Goal: Information Seeking & Learning: Understand process/instructions

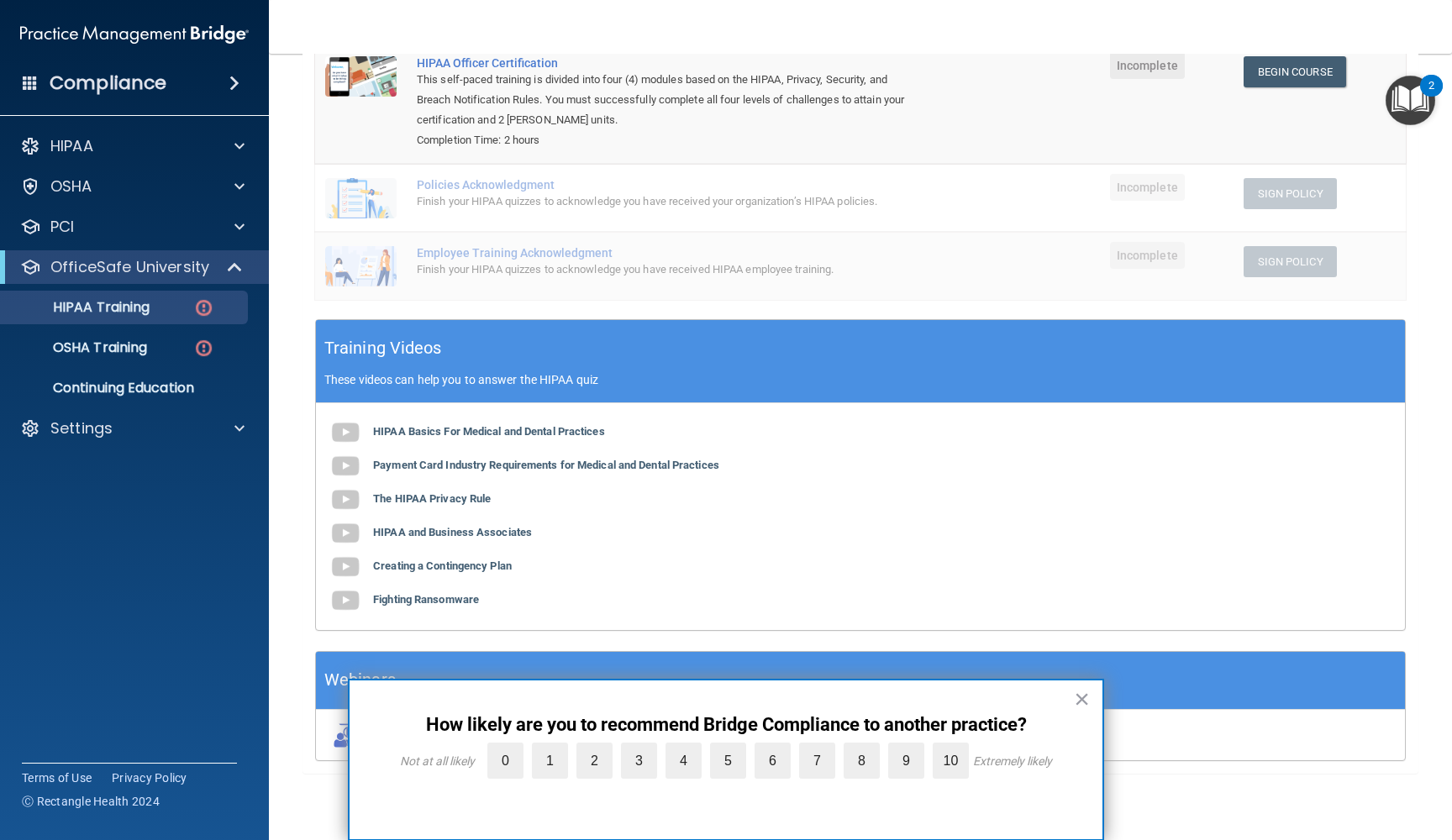
scroll to position [247, 0]
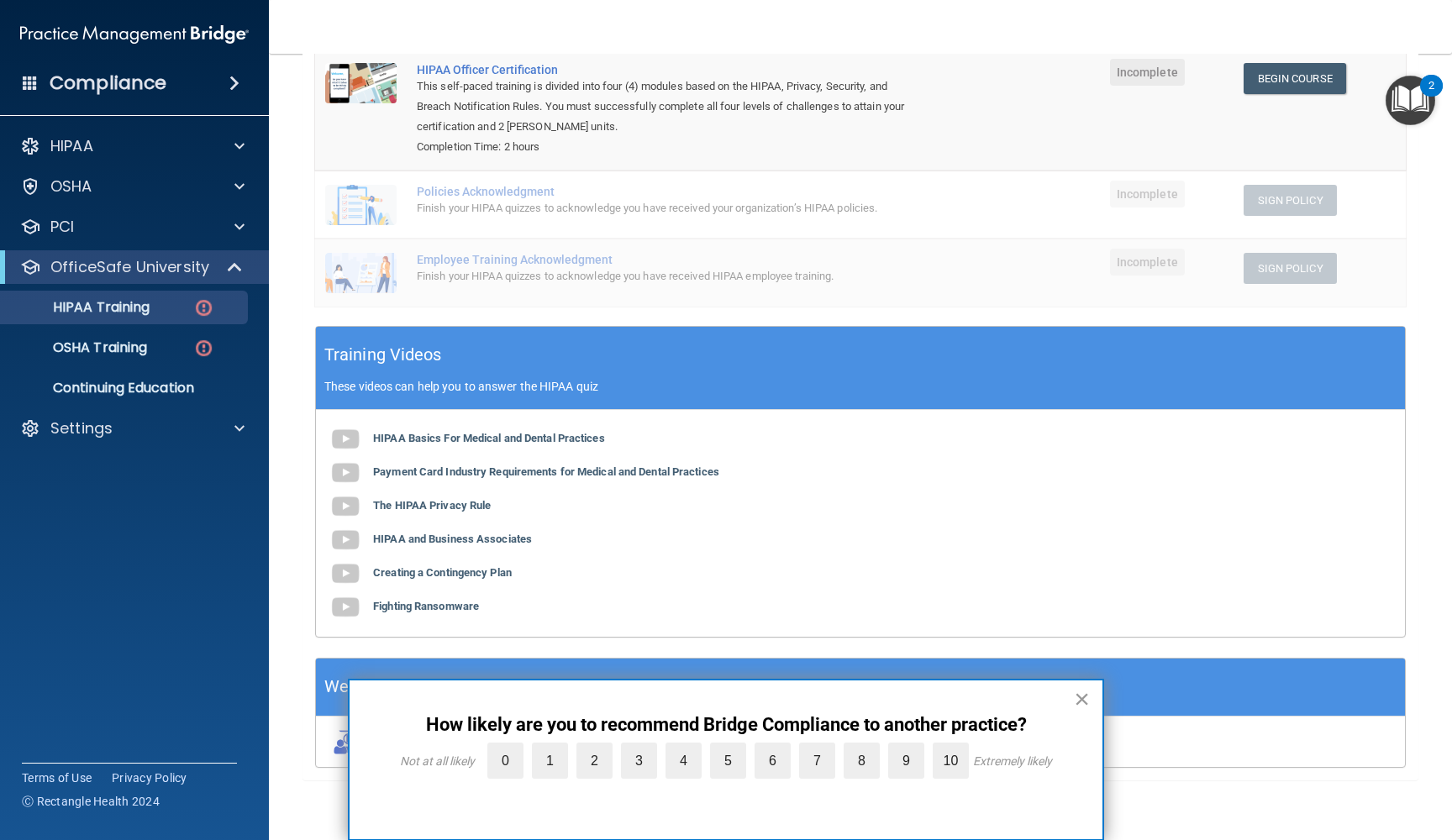
click at [1083, 695] on button "×" at bounding box center [1082, 699] width 16 height 27
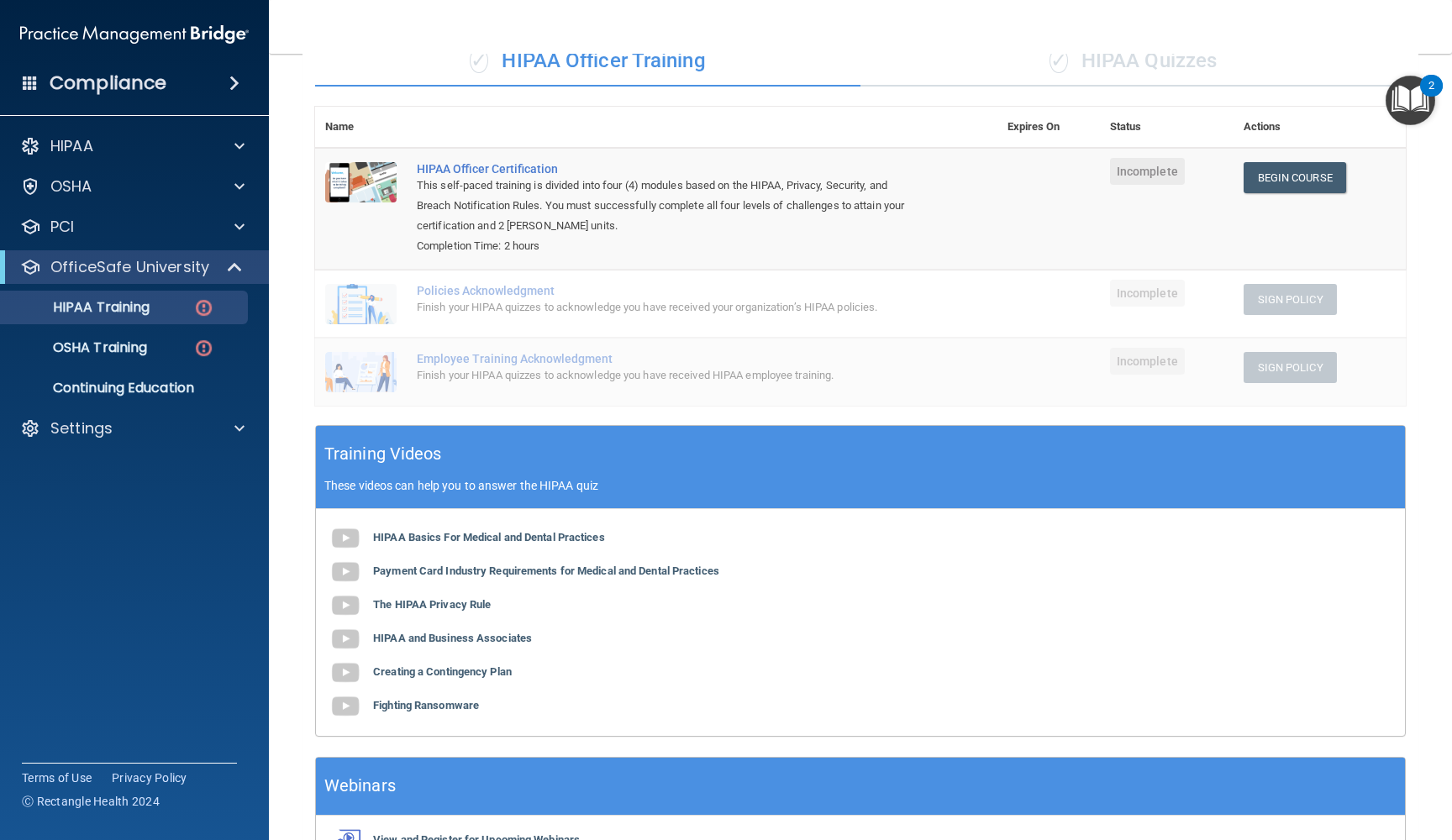
scroll to position [146, 0]
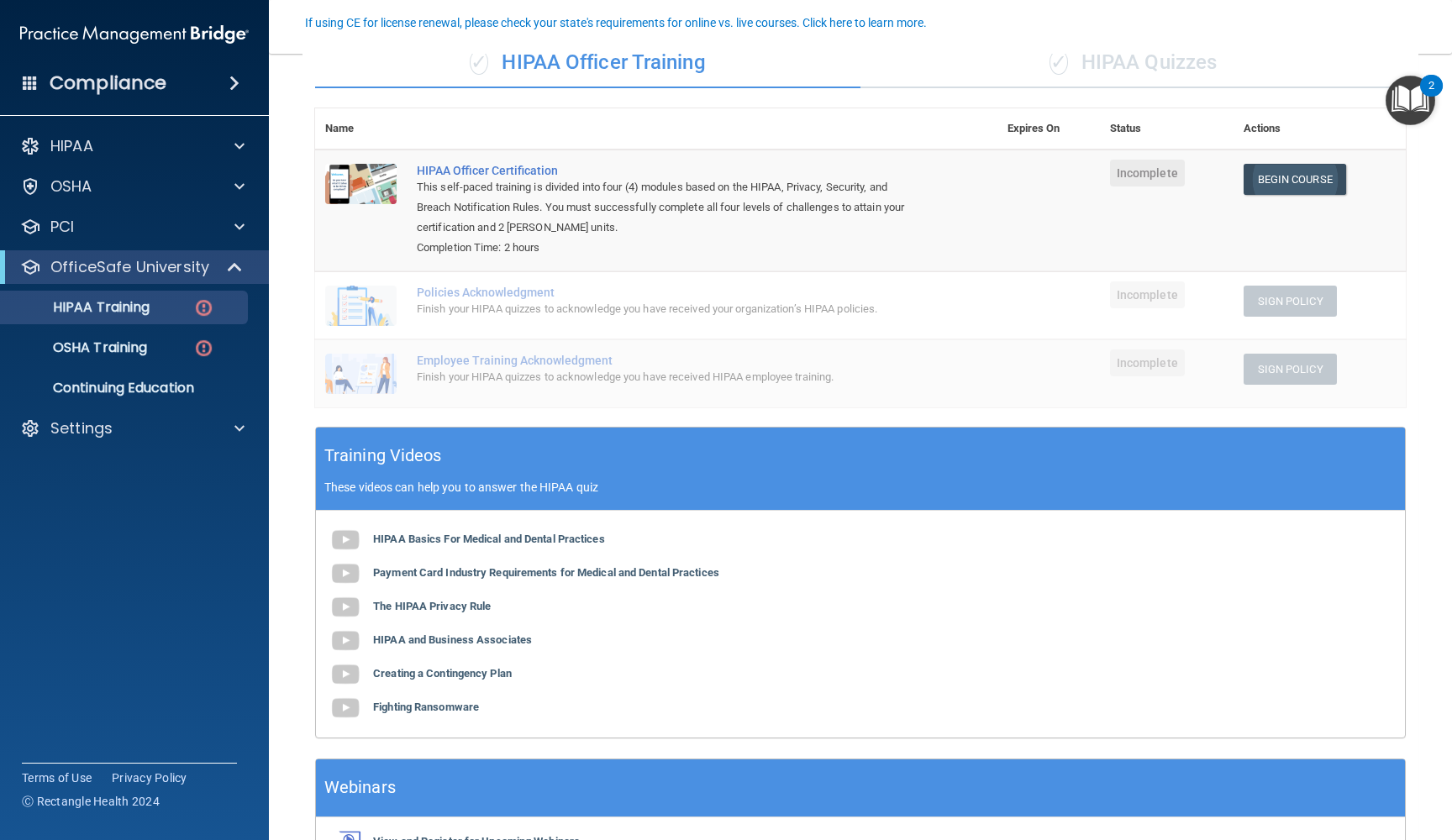
click at [1309, 174] on link "Begin Course" at bounding box center [1294, 179] width 102 height 31
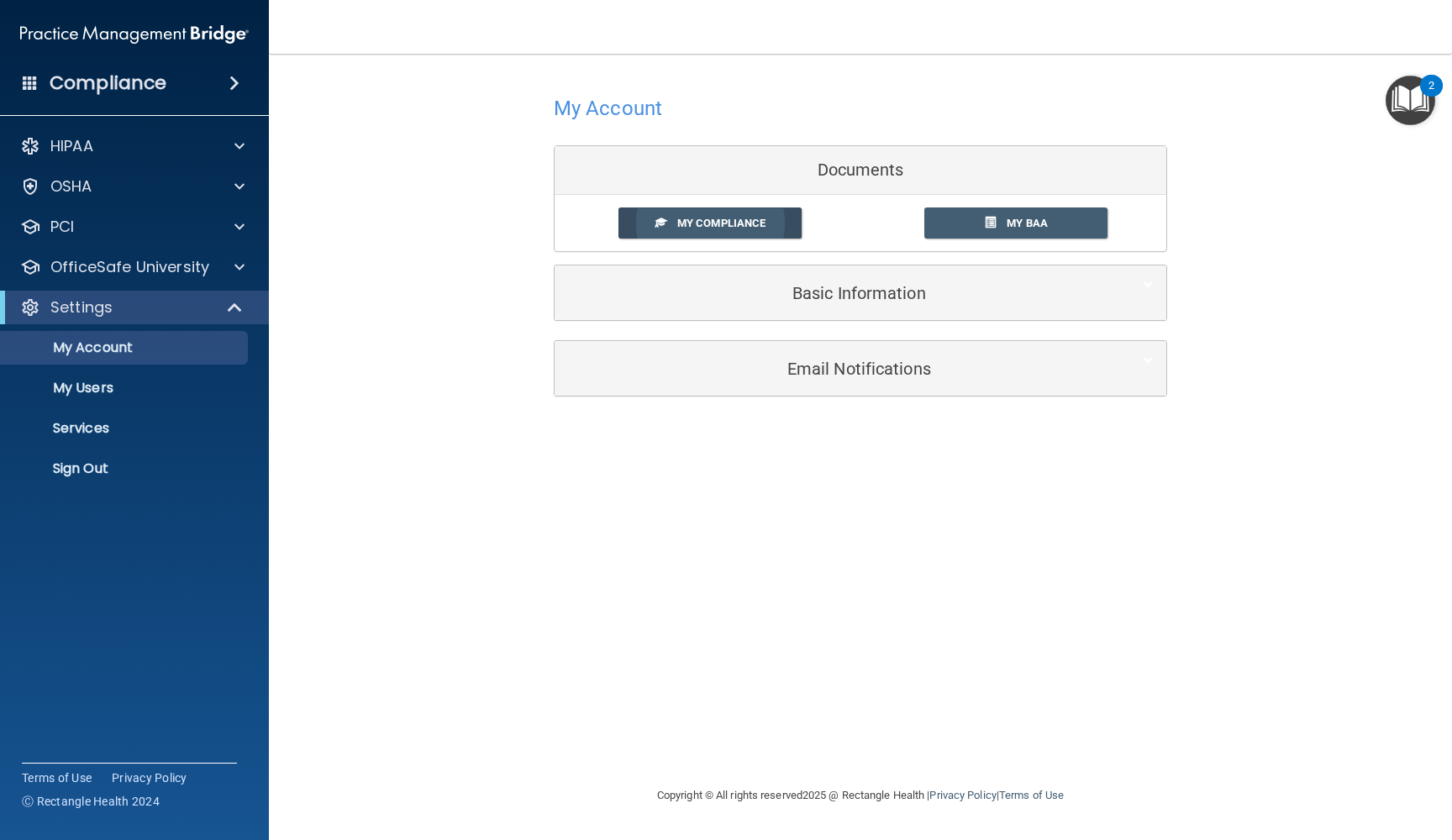
click at [760, 221] on span "My Compliance" at bounding box center [721, 223] width 89 height 13
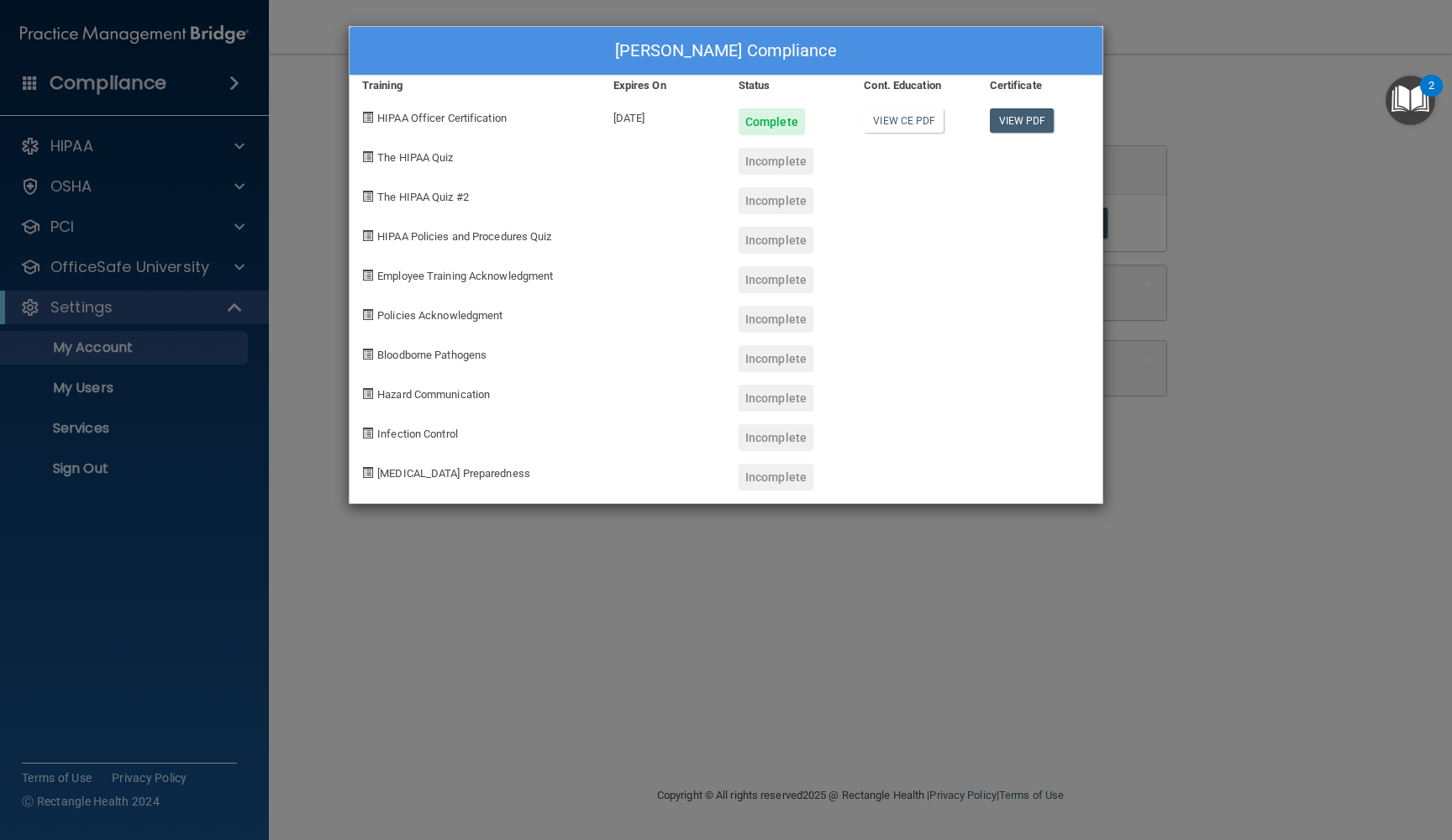
click at [776, 160] on div "Incomplete" at bounding box center [775, 162] width 75 height 27
click at [502, 462] on div "COVID-19 Preparedness" at bounding box center [475, 471] width 251 height 40
click at [1119, 167] on div "Jason Ford's Compliance Training Expires On Status Cont. Education Certificate …" at bounding box center [726, 420] width 1452 height 840
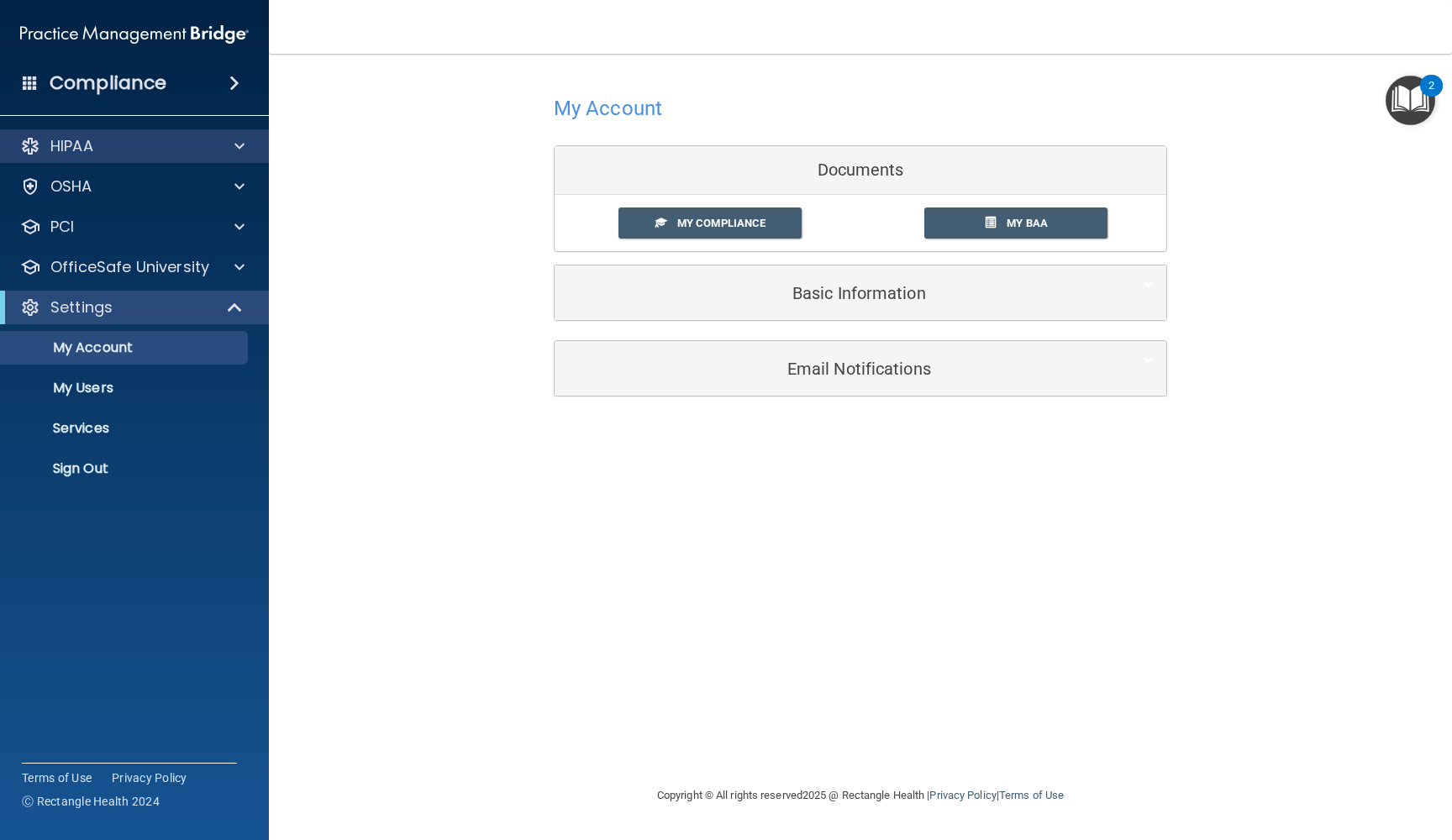
click at [246, 146] on div at bounding box center [237, 146] width 42 height 20
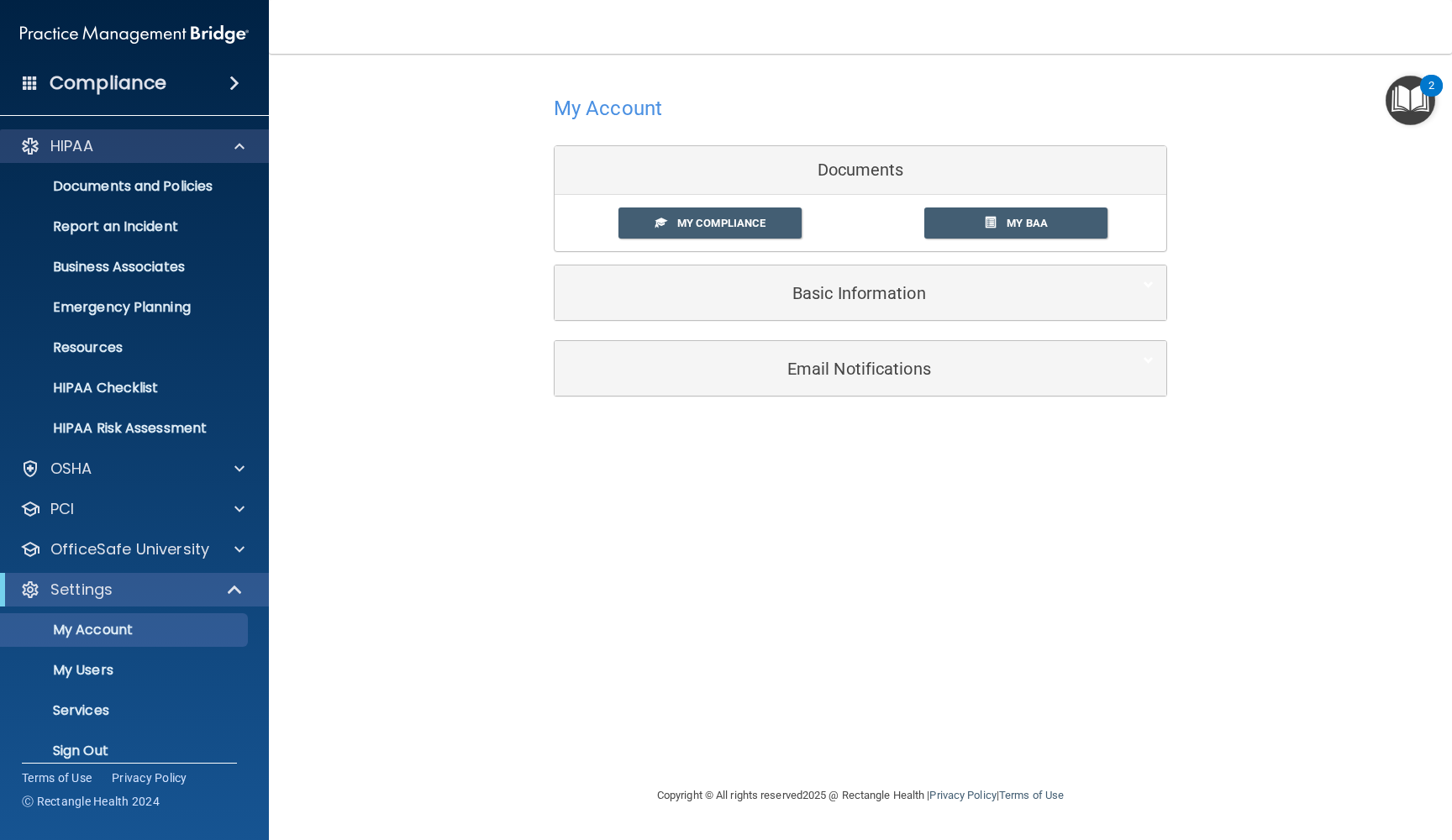
click at [236, 145] on span at bounding box center [239, 146] width 10 height 20
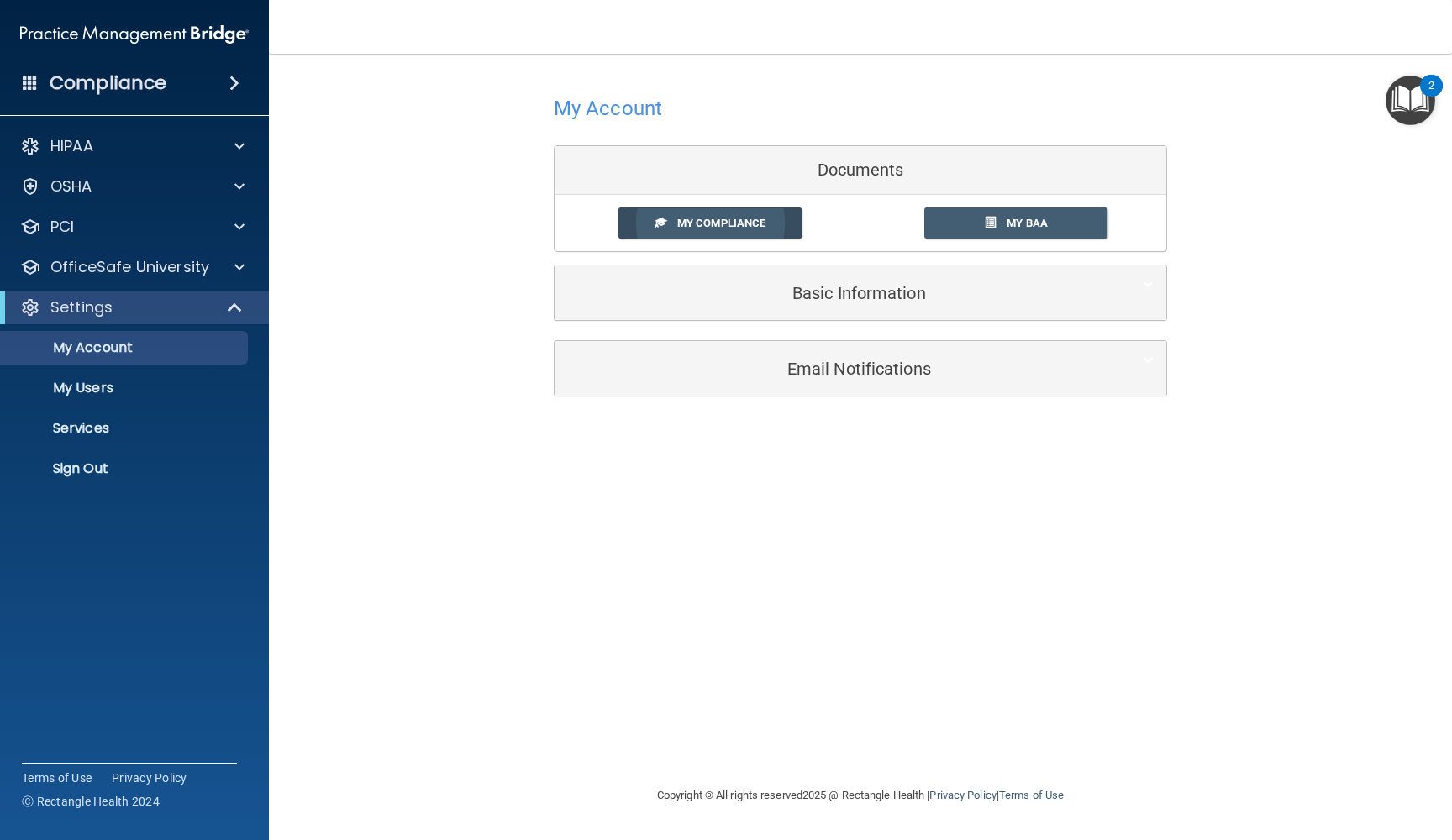
click at [745, 218] on span "My Compliance" at bounding box center [721, 223] width 89 height 13
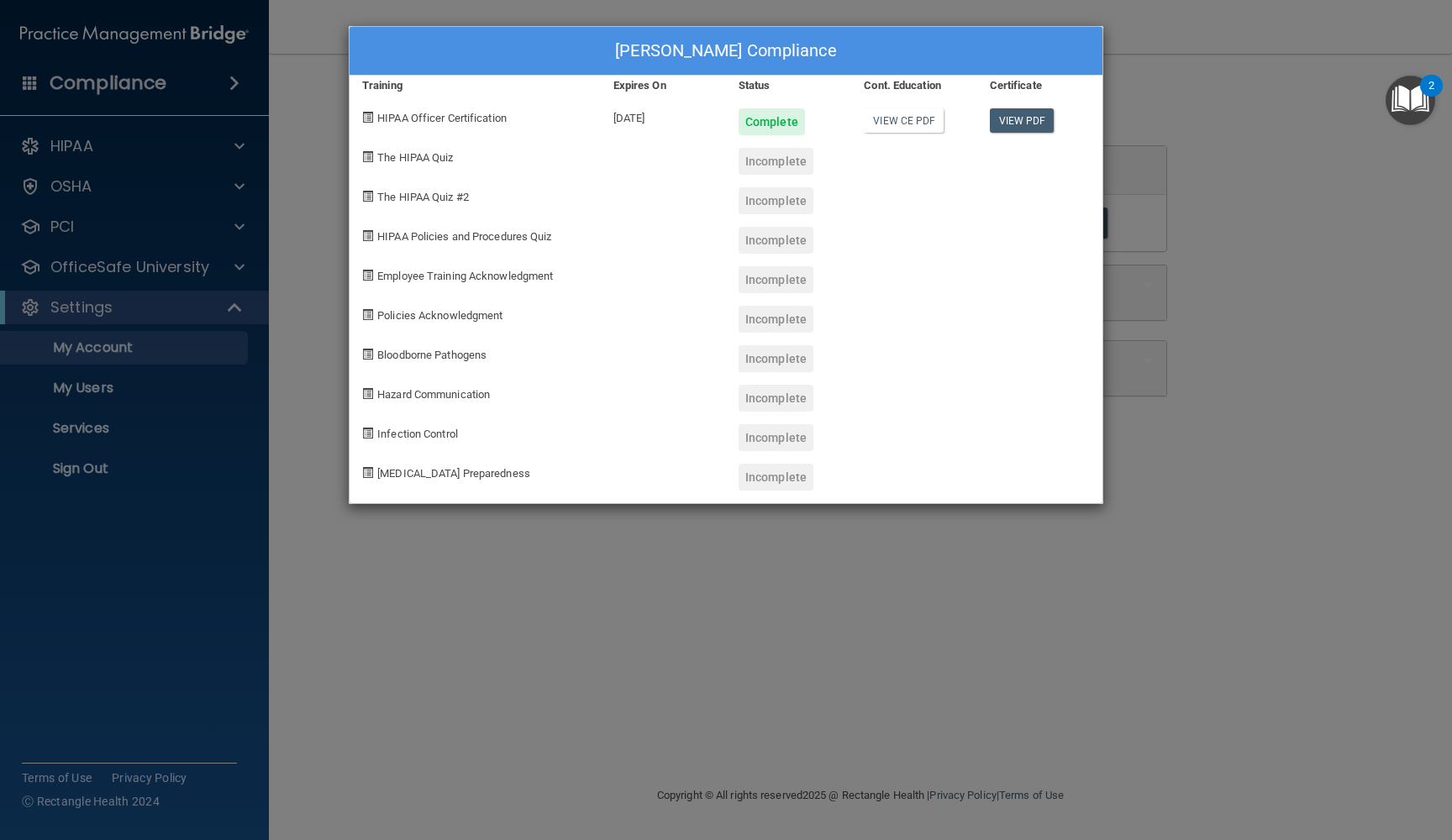
click at [1219, 449] on div "Jason Ford's Compliance Training Expires On Status Cont. Education Certificate …" at bounding box center [726, 420] width 1452 height 840
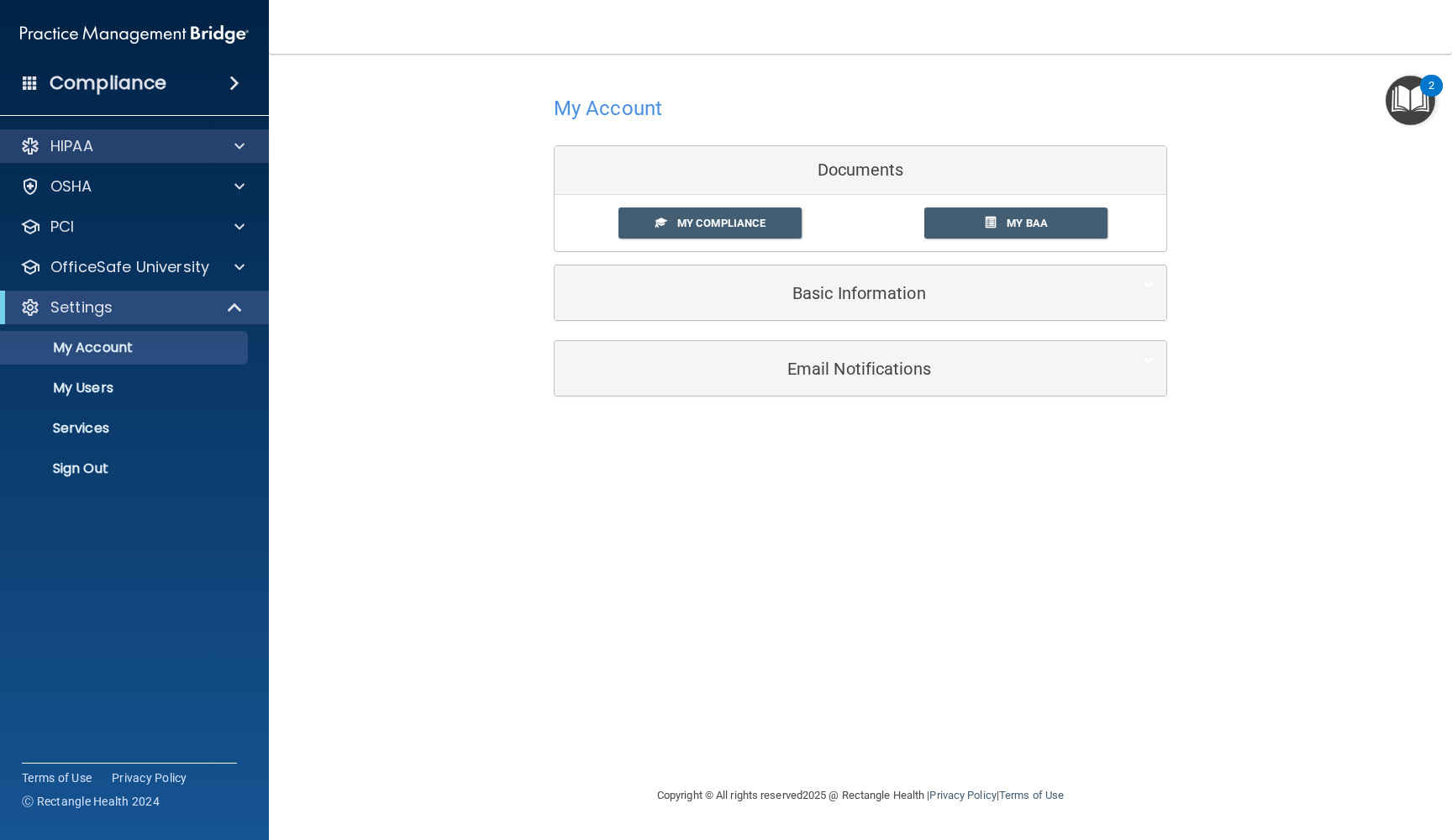
click at [145, 137] on div "HIPAA" at bounding box center [111, 146] width 209 height 20
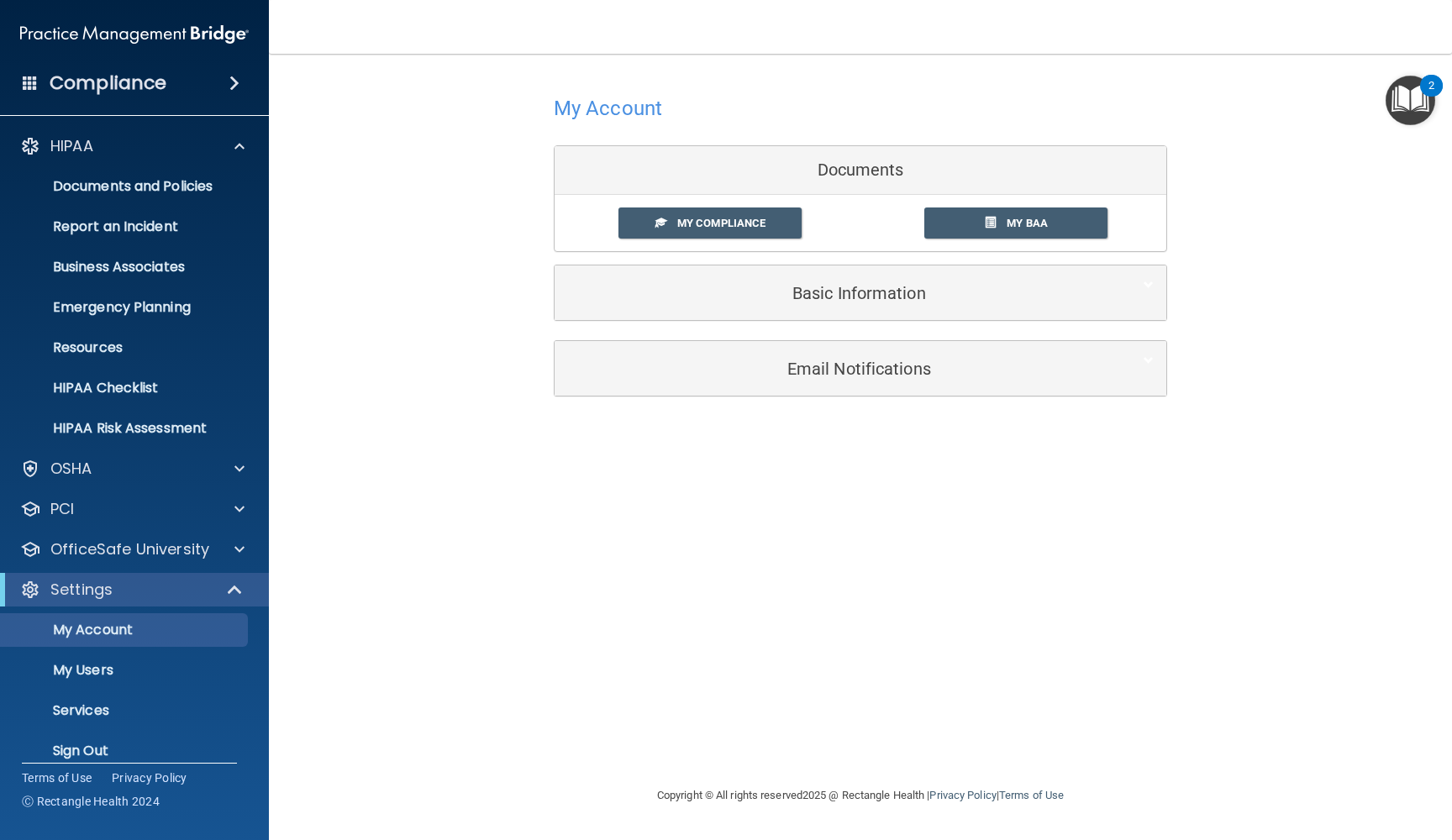
click at [109, 127] on div "HIPAA Documents and Policies Report an Incident Business Associates Emergency P…" at bounding box center [135, 452] width 269 height 658
click at [28, 137] on div at bounding box center [30, 146] width 20 height 20
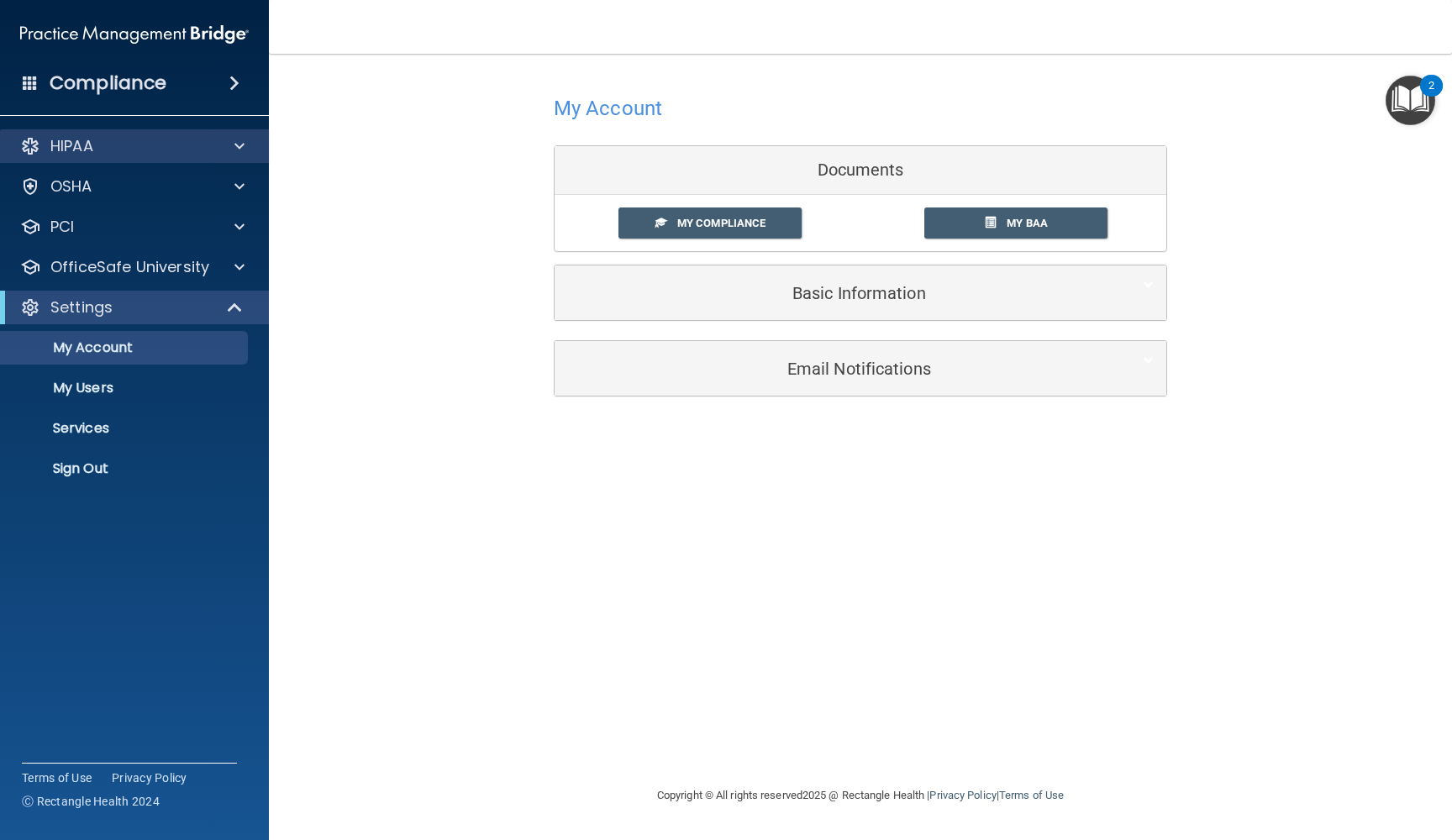
click at [28, 137] on div at bounding box center [30, 146] width 20 height 20
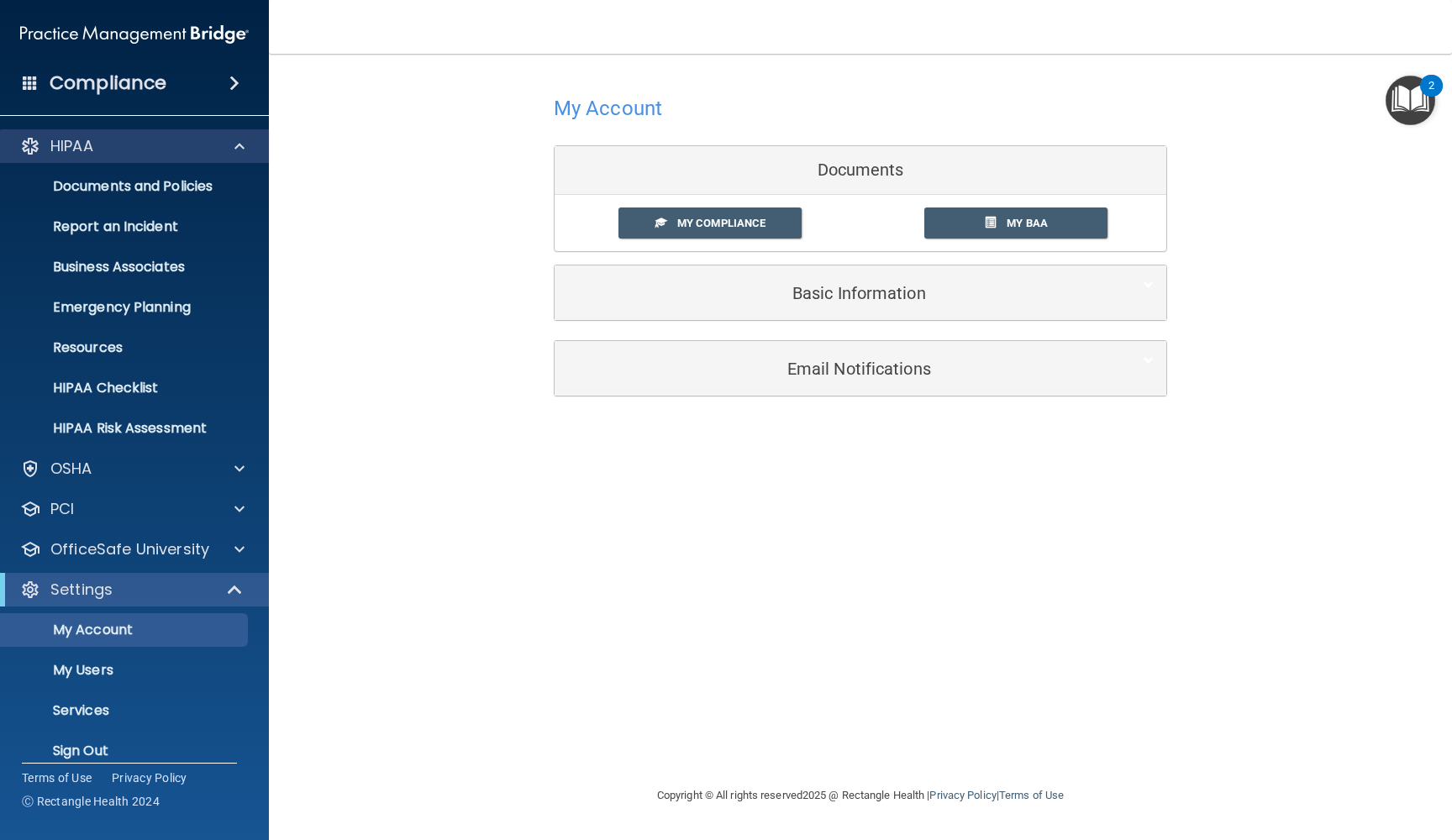
click at [28, 137] on div at bounding box center [30, 146] width 20 height 20
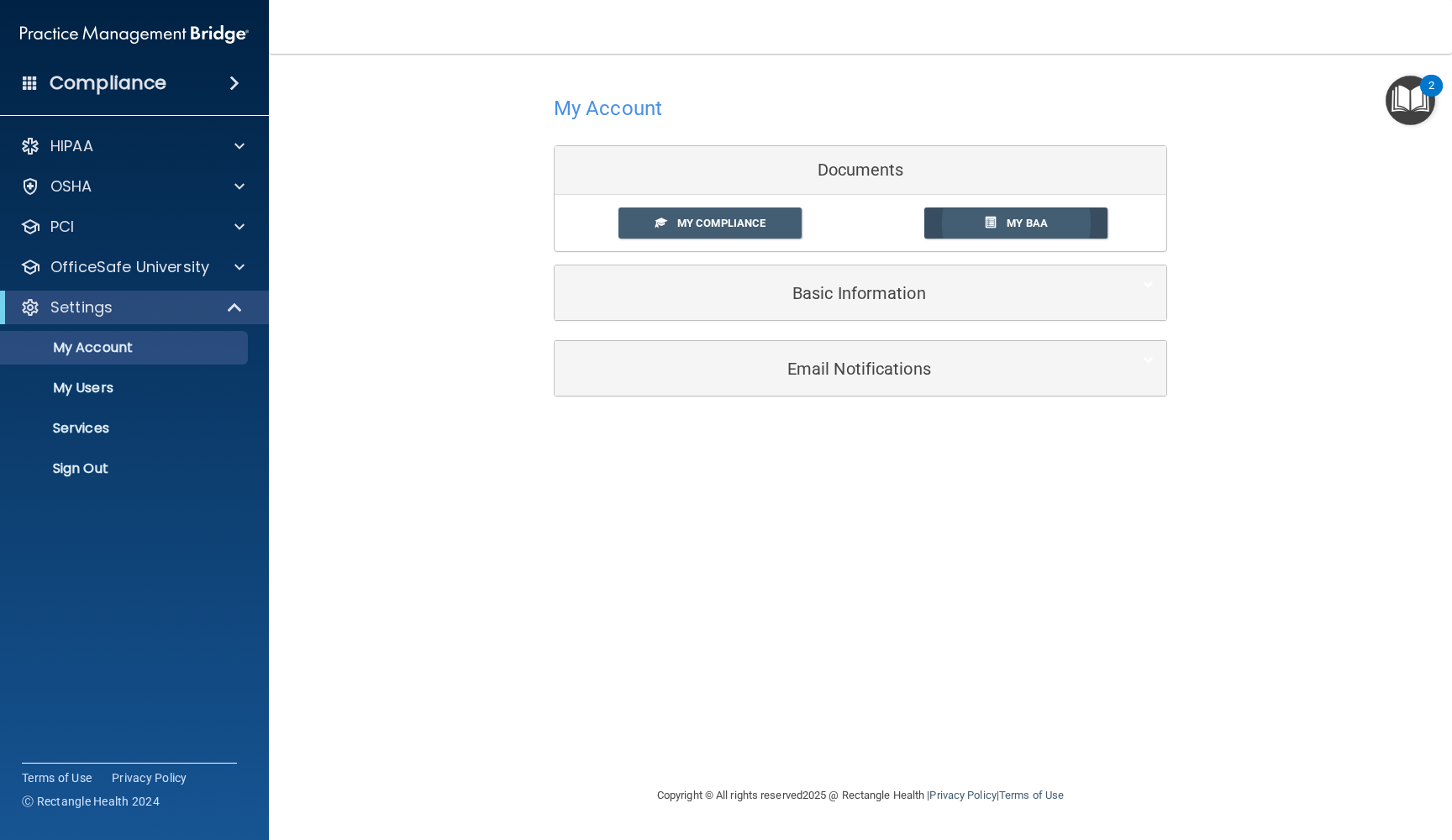
click at [1050, 231] on link "My BAA" at bounding box center [1016, 223] width 184 height 31
click at [66, 152] on p "HIPAA" at bounding box center [71, 146] width 42 height 20
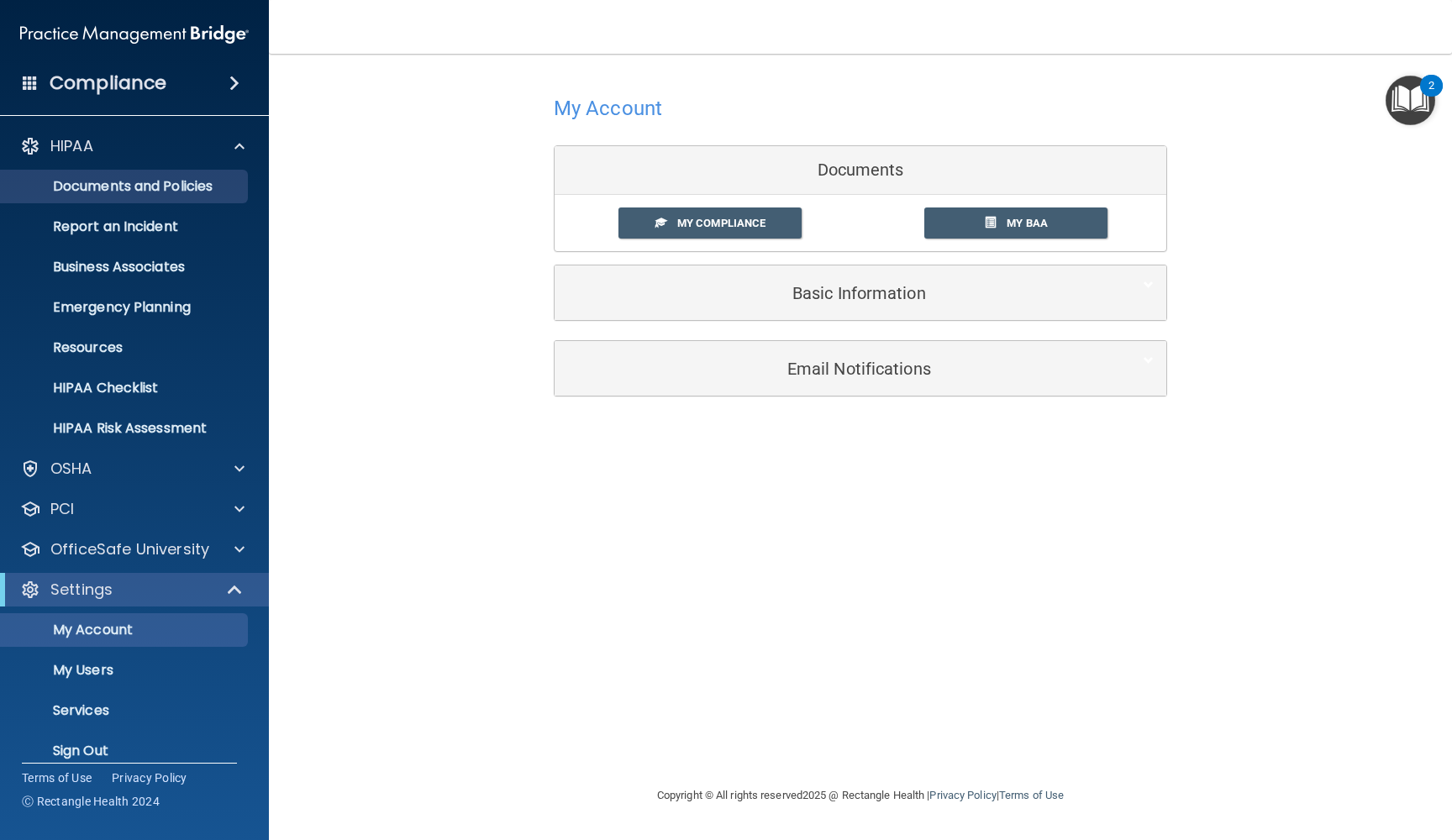
click at [72, 191] on p "Documents and Policies" at bounding box center [126, 186] width 230 height 17
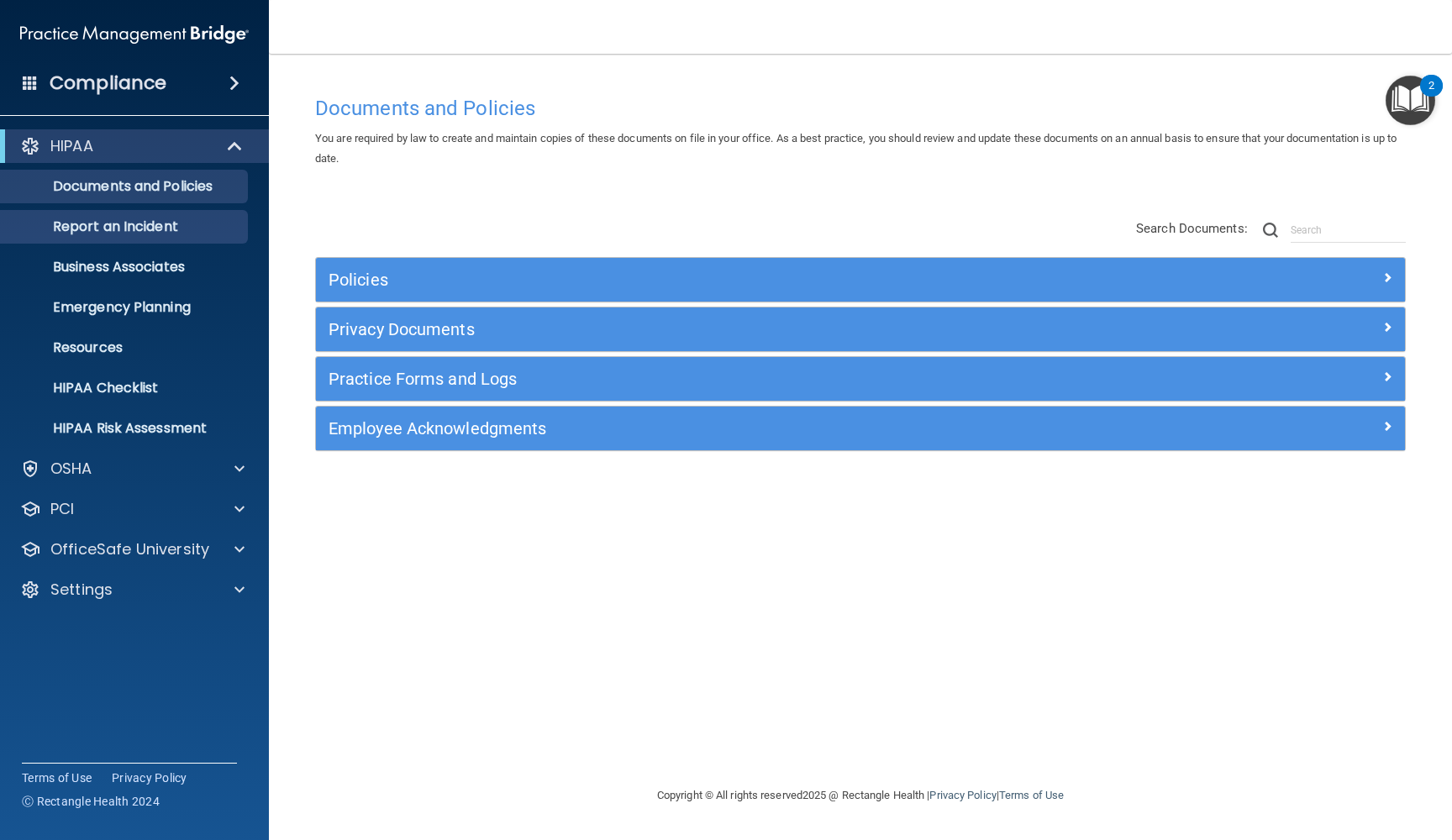
click at [91, 229] on p "Report an Incident" at bounding box center [126, 227] width 230 height 17
